Goal: Task Accomplishment & Management: Use online tool/utility

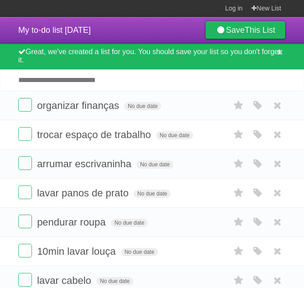
scroll to position [214, 0]
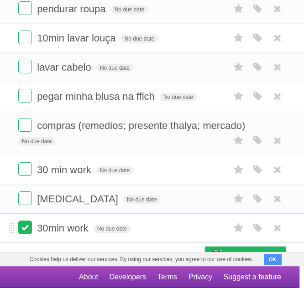
click at [20, 225] on label at bounding box center [25, 228] width 14 height 14
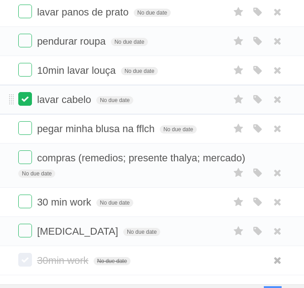
scroll to position [181, 0]
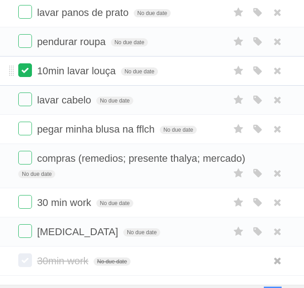
click at [26, 68] on label at bounding box center [25, 70] width 14 height 14
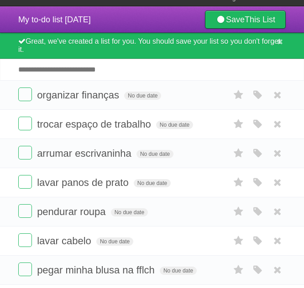
scroll to position [0, 0]
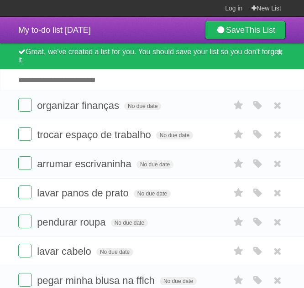
click at [48, 81] on input "Add another task" at bounding box center [152, 79] width 304 height 21
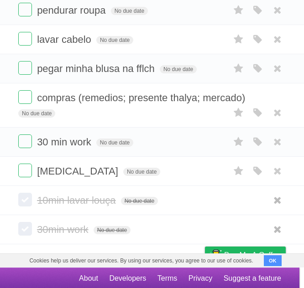
scroll to position [214, 0]
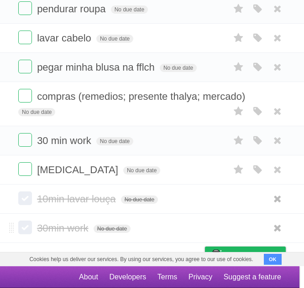
click at [58, 227] on span "30min work" at bounding box center [63, 228] width 53 height 11
type input "*"
type input "**********"
click at [68, 141] on span "30 min work" at bounding box center [65, 140] width 57 height 11
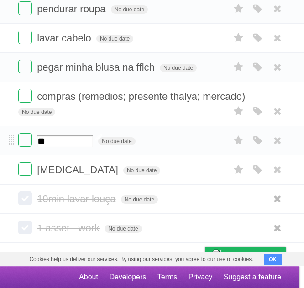
type input "*"
click at [47, 143] on span "No due date" at bounding box center [64, 141] width 37 height 8
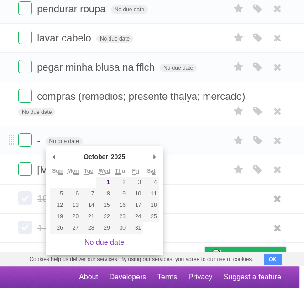
click at [41, 140] on span "-" at bounding box center [39, 140] width 5 height 11
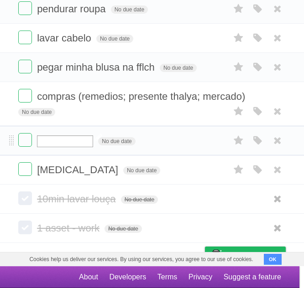
click at [41, 140] on input "text" at bounding box center [65, 142] width 56 height 12
type input "*"
type input "**********"
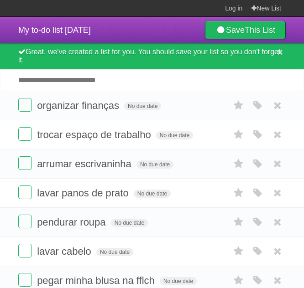
click at [56, 83] on input "Add another task" at bounding box center [152, 79] width 304 height 21
type input "*"
